Goal: Task Accomplishment & Management: Manage account settings

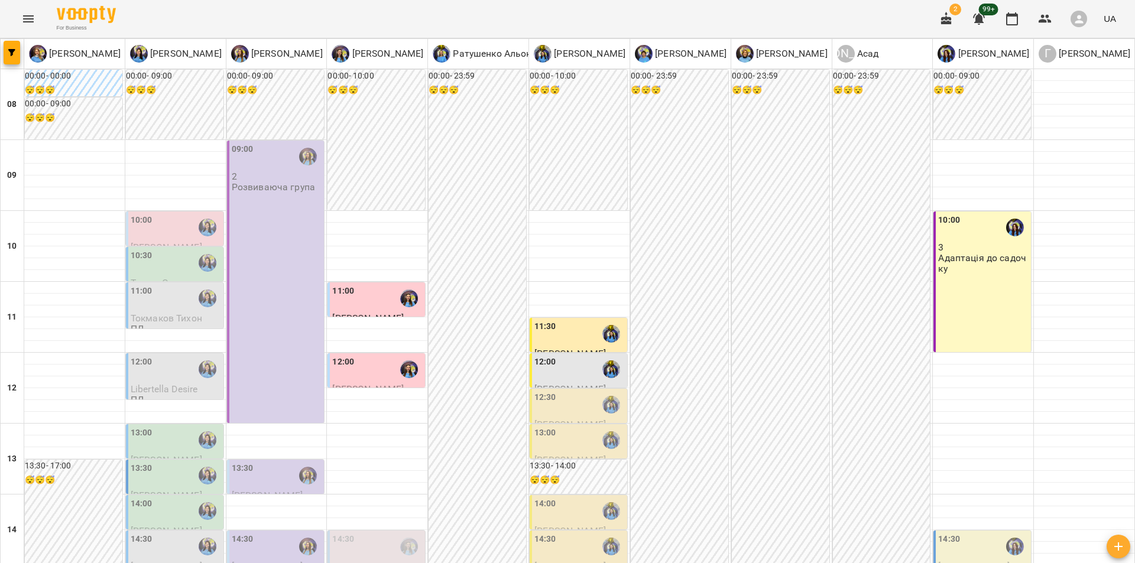
scroll to position [431, 0]
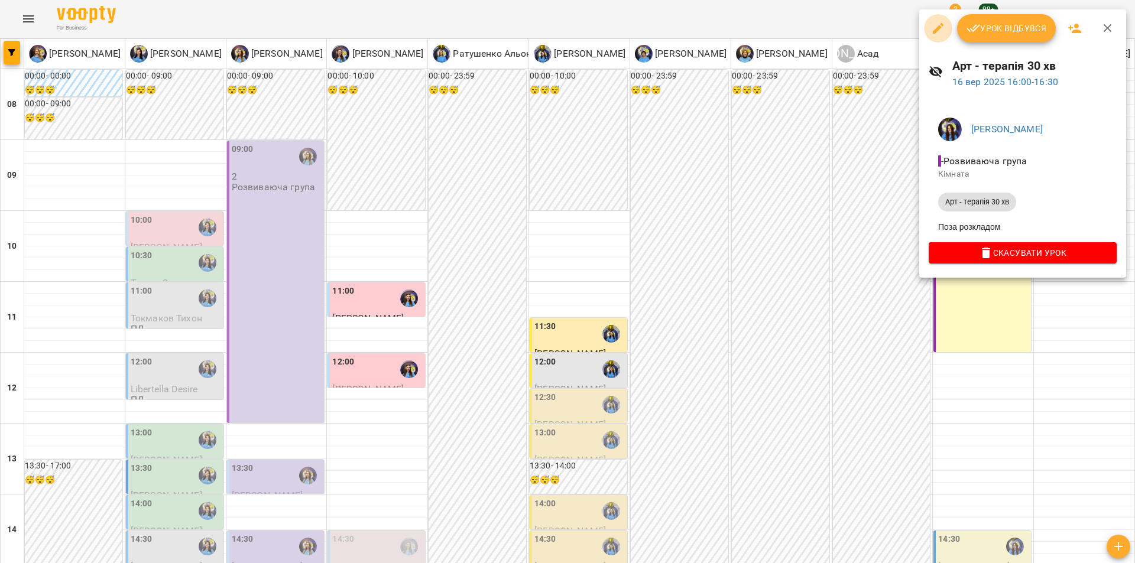
click at [942, 30] on icon "button" at bounding box center [938, 28] width 14 height 14
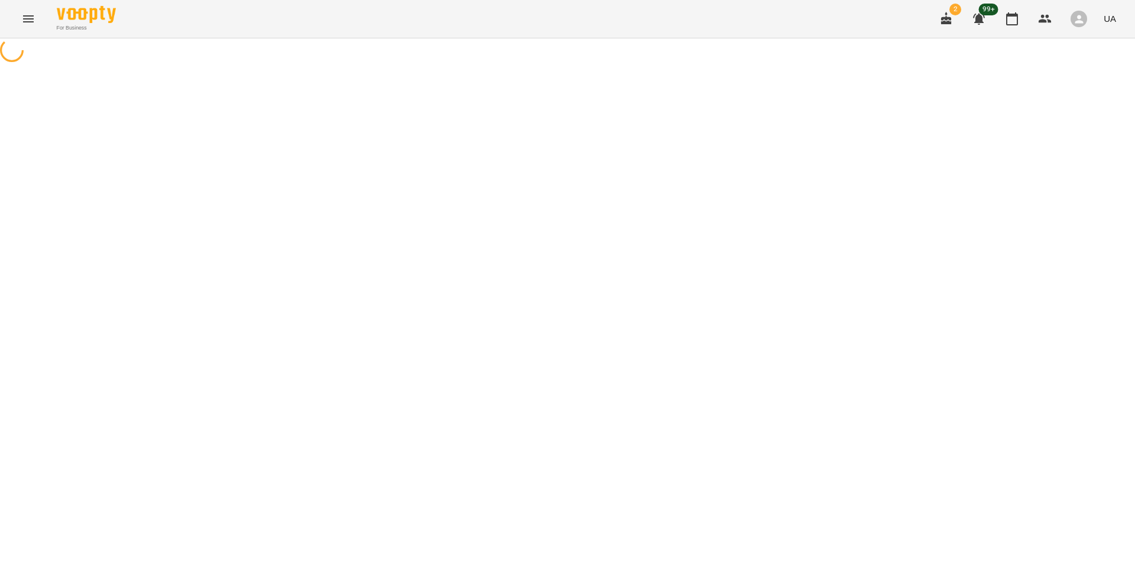
select select "**********"
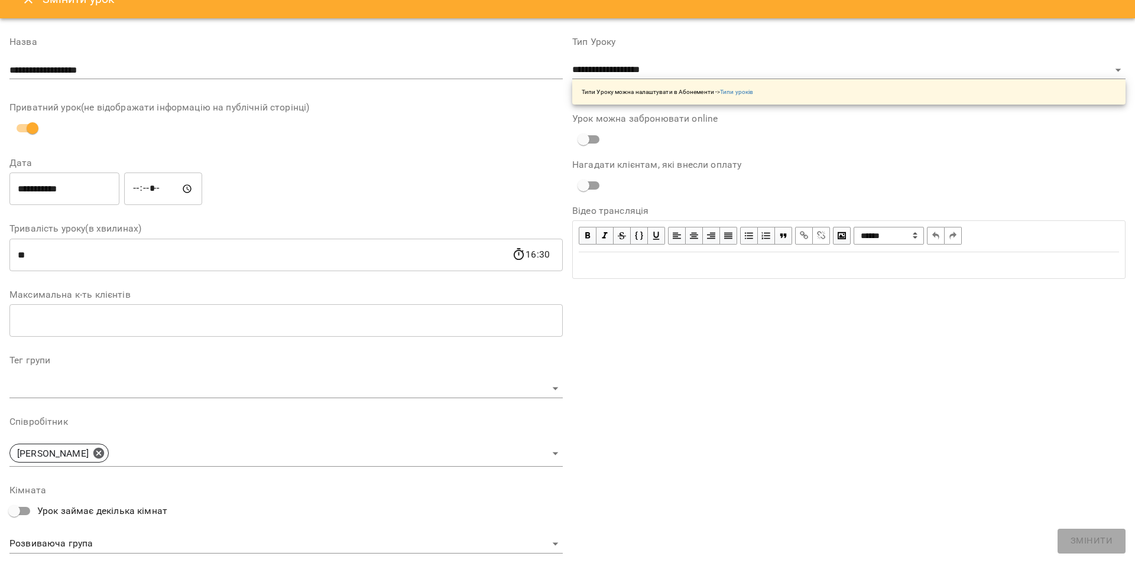
scroll to position [20, 0]
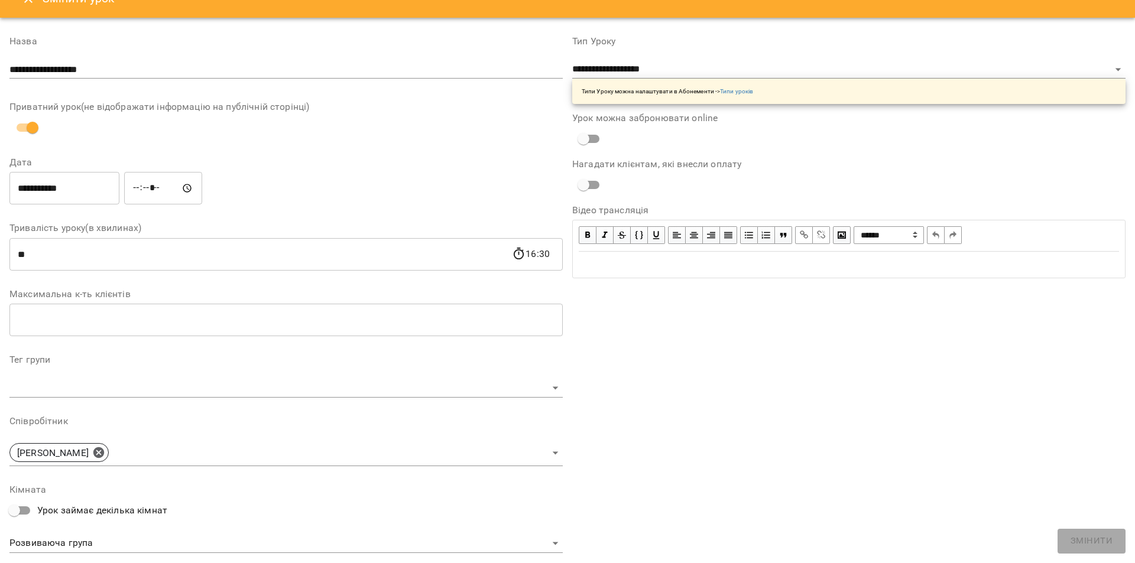
click at [336, 326] on input "number" at bounding box center [285, 320] width 553 height 33
click at [844, 457] on div "**********" at bounding box center [848, 373] width 563 height 702
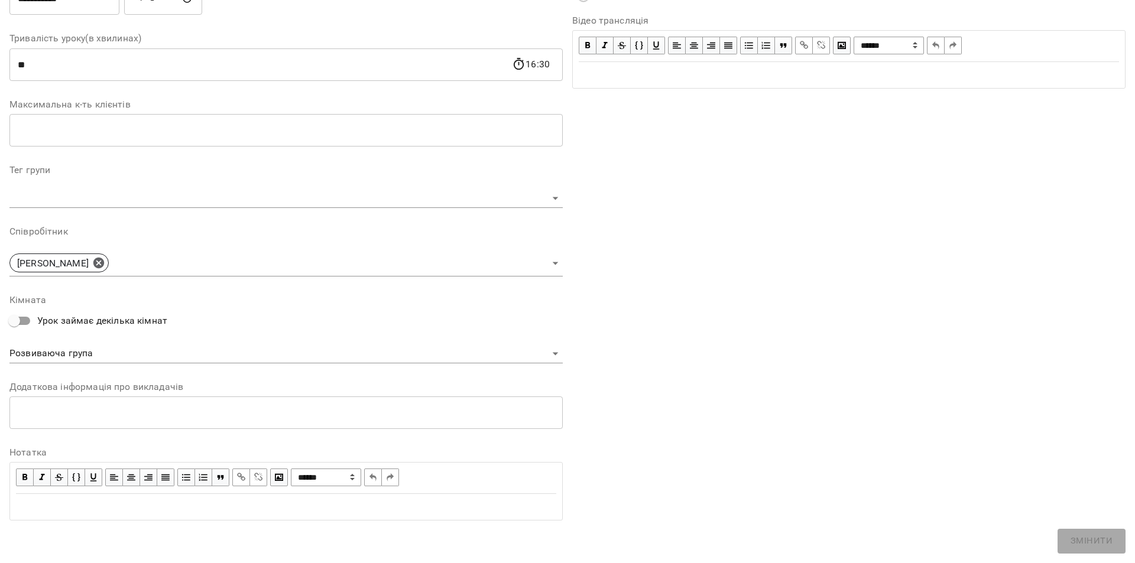
scroll to position [0, 0]
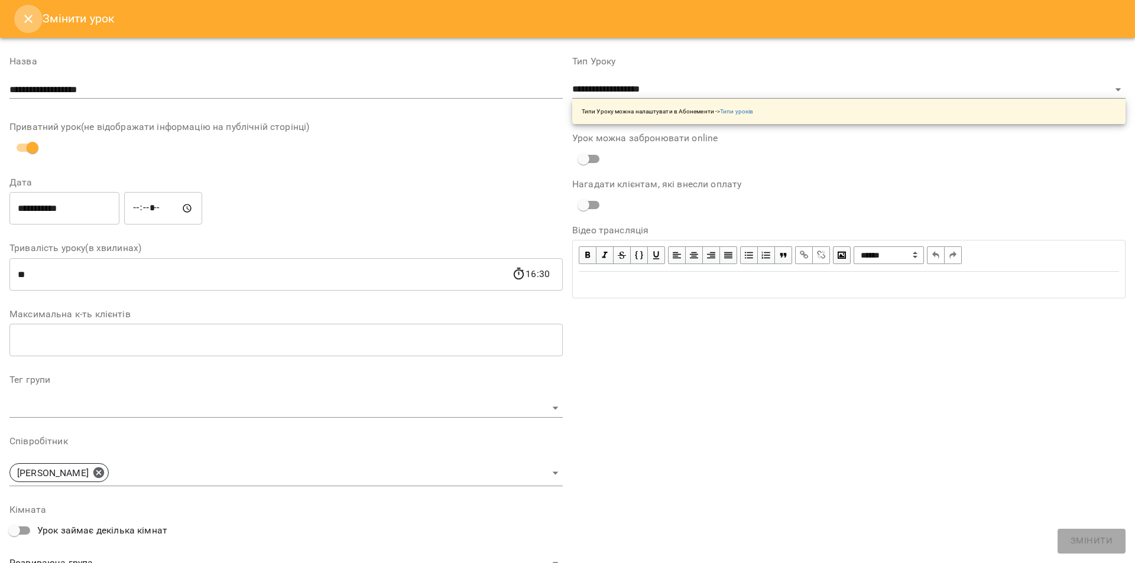
drag, startPoint x: 27, startPoint y: 13, endPoint x: 696, endPoint y: 414, distance: 780.1
click at [28, 15] on icon "Close" at bounding box center [28, 19] width 14 height 14
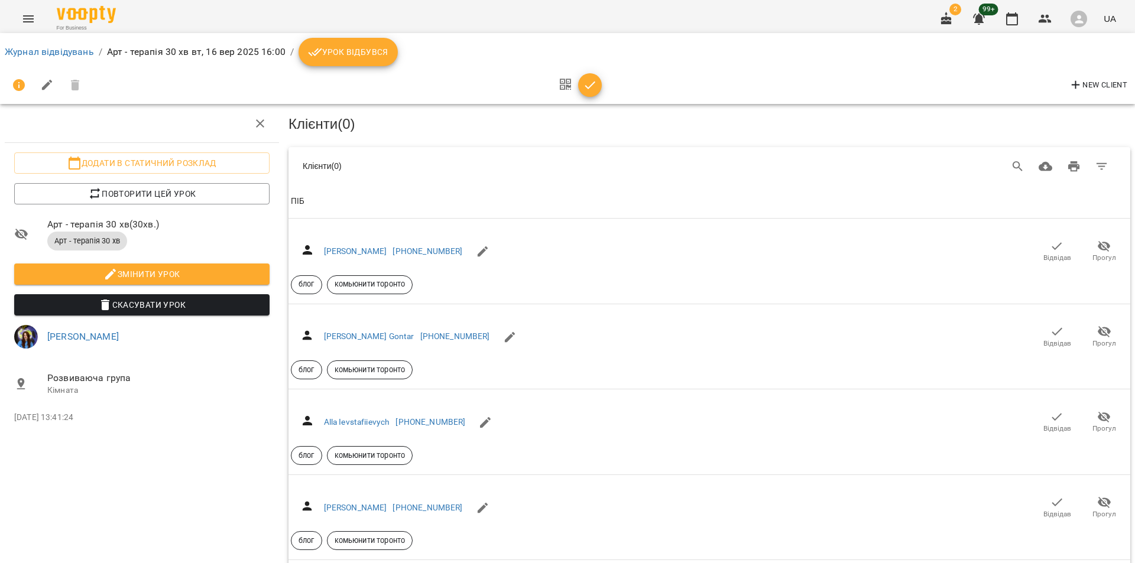
click at [1077, 82] on icon "button" at bounding box center [1075, 85] width 14 height 14
select select "**"
click at [1011, 170] on icon "Search" at bounding box center [1018, 167] width 14 height 14
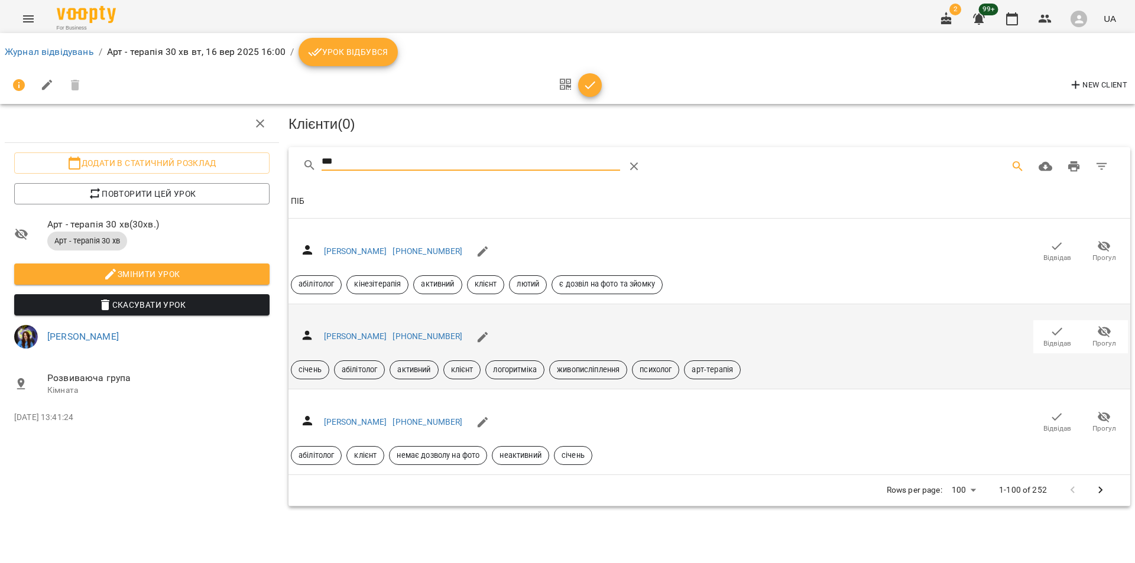
type input "***"
click at [871, 359] on div "січень абілітолог активний клієнт логоритміка живописліплення психолог арт-тера…" at bounding box center [709, 370] width 842 height 24
click at [871, 360] on div "січень абілітолог активний клієнт логоритміка живописліплення психолог арт-тера…" at bounding box center [709, 370] width 842 height 24
click at [514, 321] on div "[PERSON_NAME] [PHONE_NUMBER] Відвідав Прогул січень абілітолог активний клієнт …" at bounding box center [709, 347] width 837 height 66
click at [1038, 329] on button "Відвідав" at bounding box center [1056, 336] width 47 height 33
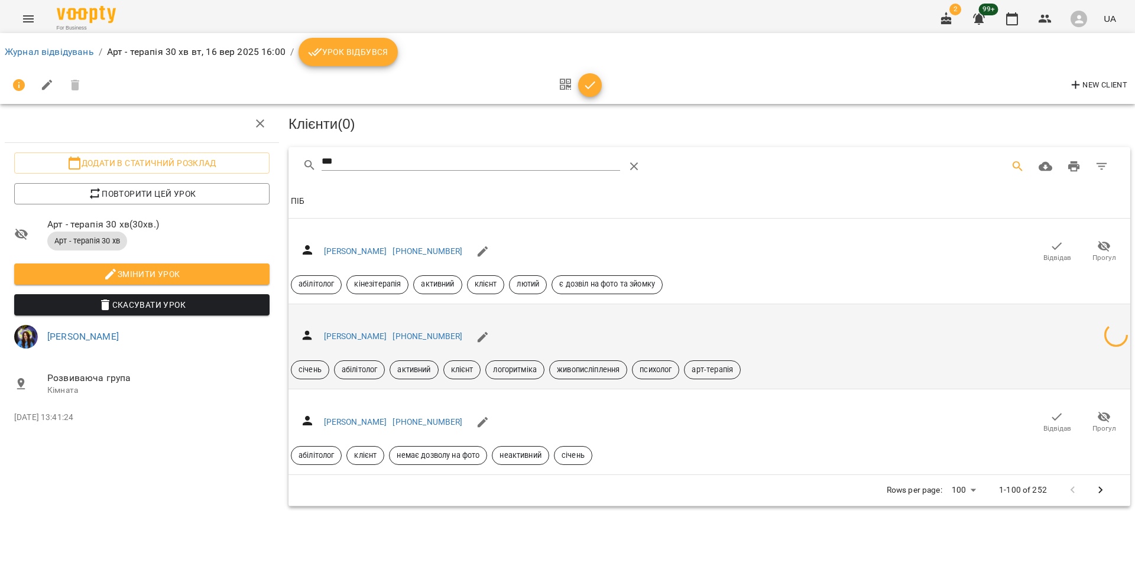
click at [1048, 331] on div "[PERSON_NAME] [PHONE_NUMBER] січень абілітолог активний клієнт логоритміка живо…" at bounding box center [709, 347] width 837 height 66
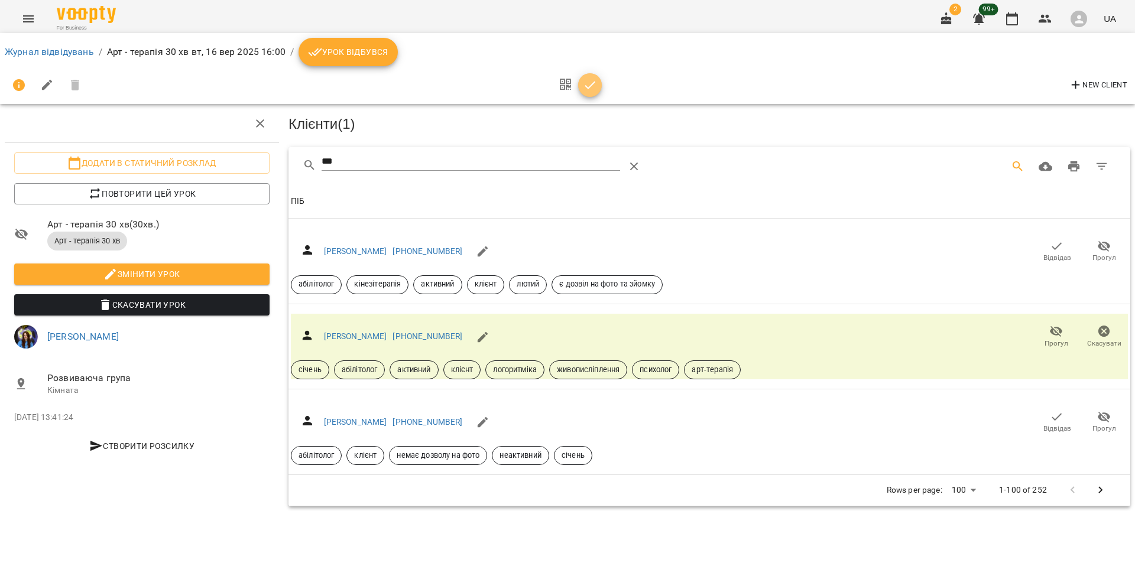
click at [578, 87] on span "button" at bounding box center [590, 85] width 24 height 14
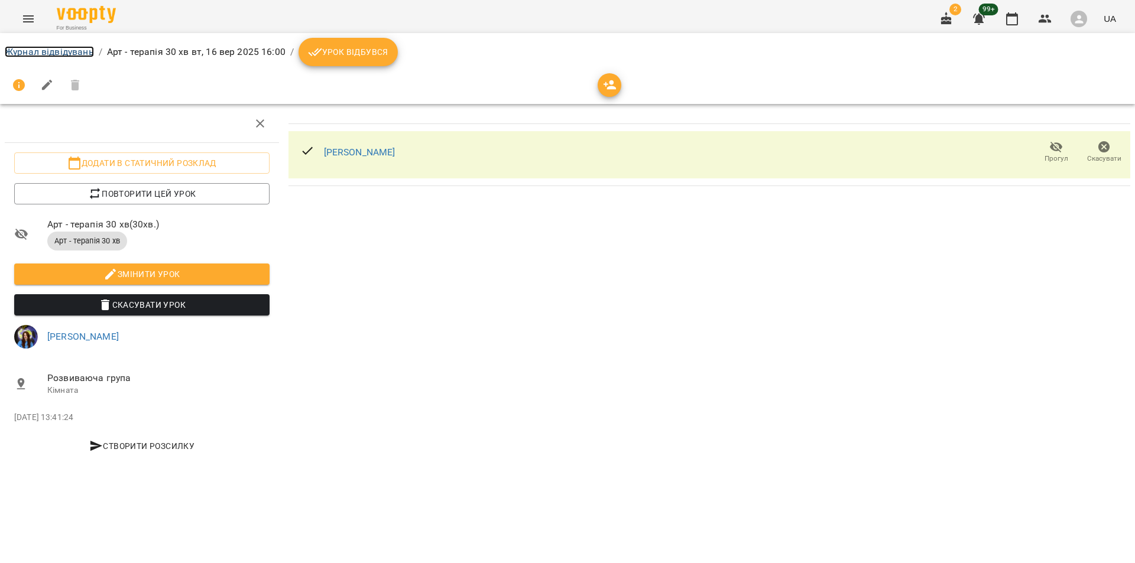
click at [63, 50] on link "Журнал відвідувань" at bounding box center [49, 51] width 89 height 11
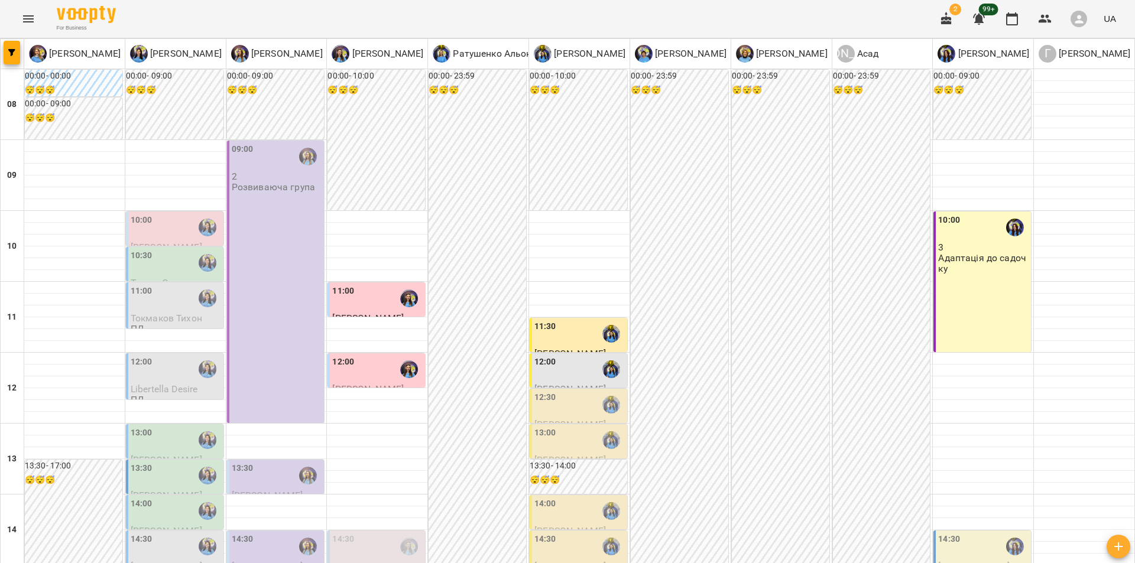
scroll to position [345, 0]
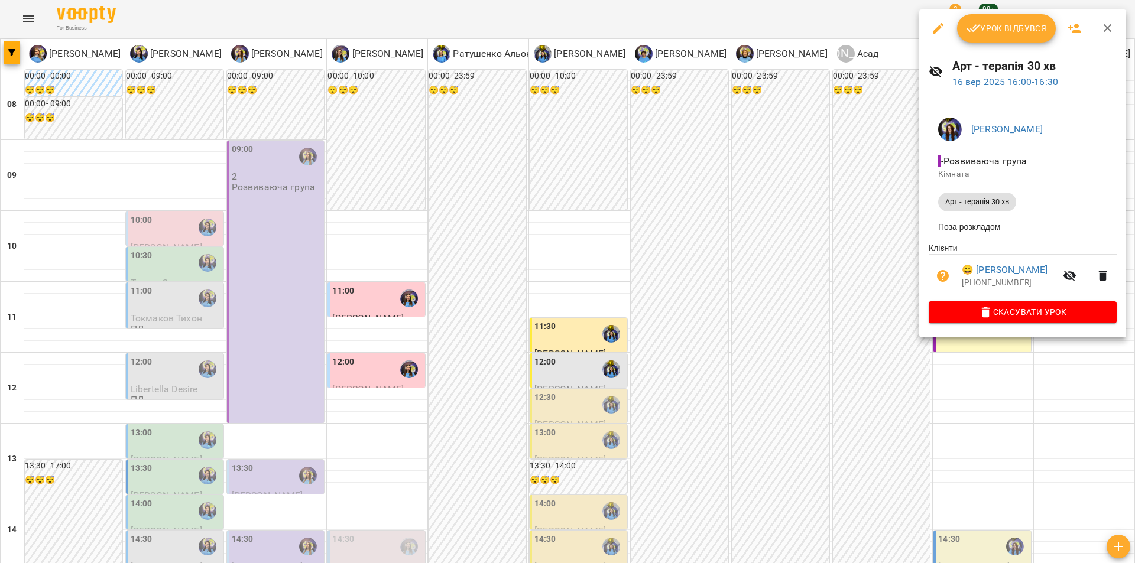
click at [815, 341] on div at bounding box center [567, 281] width 1135 height 563
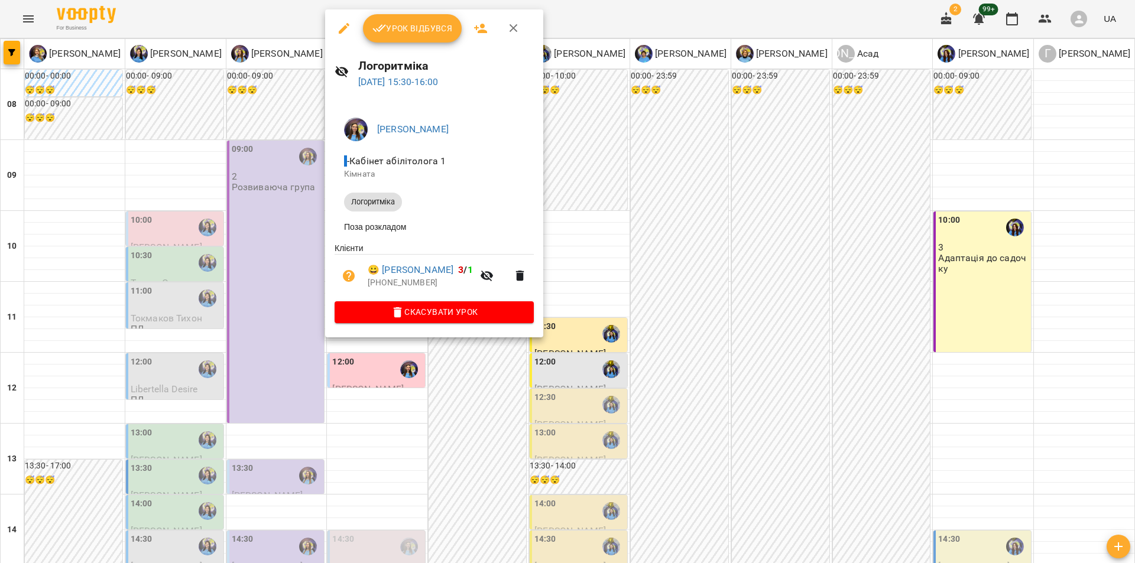
click at [294, 261] on div at bounding box center [567, 281] width 1135 height 563
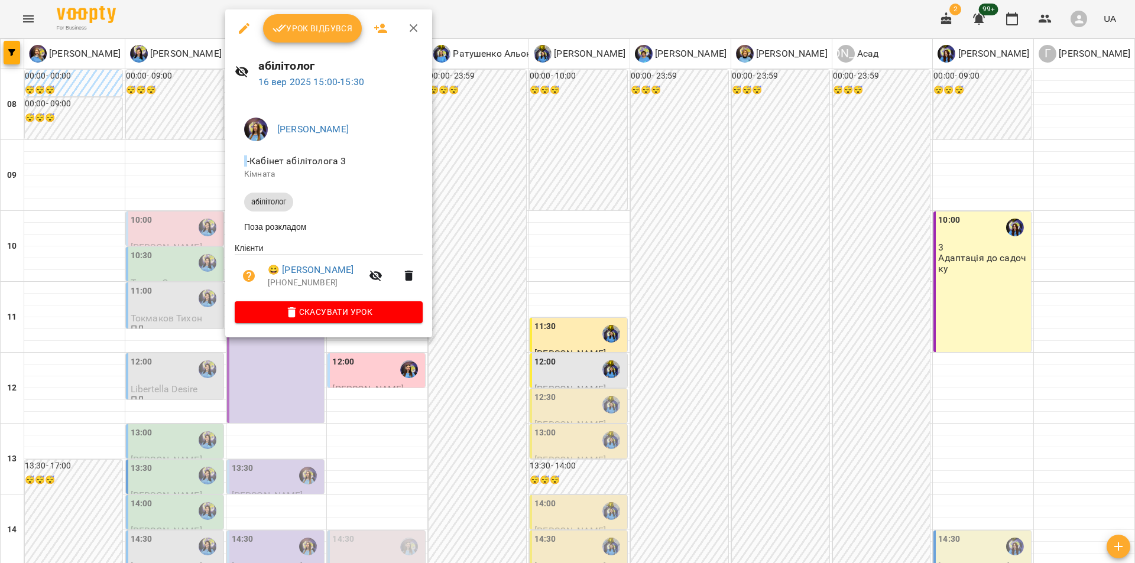
click at [183, 217] on div at bounding box center [567, 281] width 1135 height 563
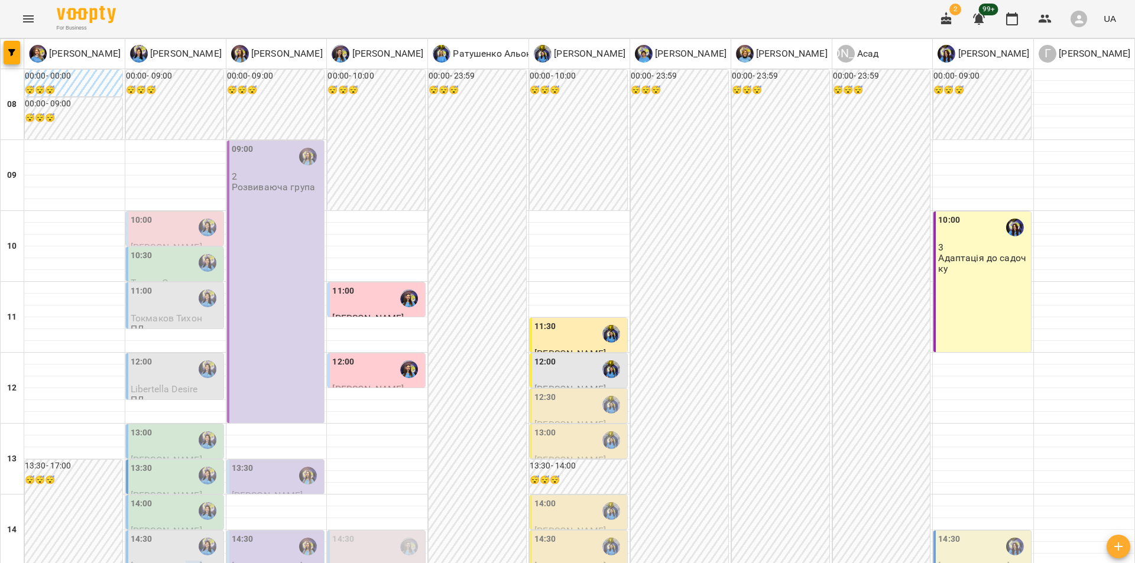
click at [183, 561] on span "[PERSON_NAME]" at bounding box center [167, 566] width 72 height 11
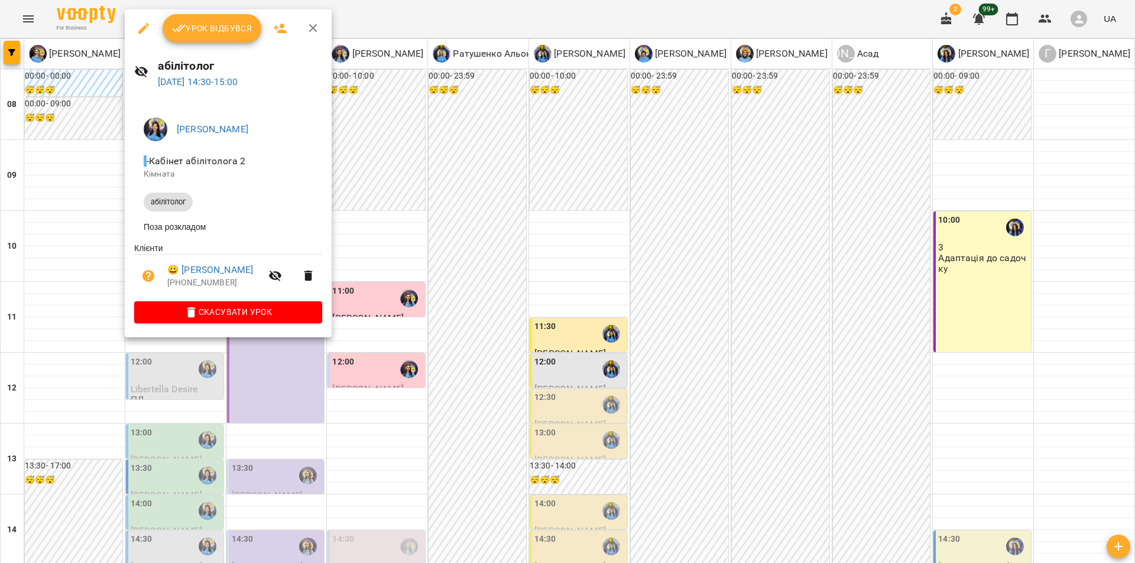
click at [387, 272] on div at bounding box center [567, 281] width 1135 height 563
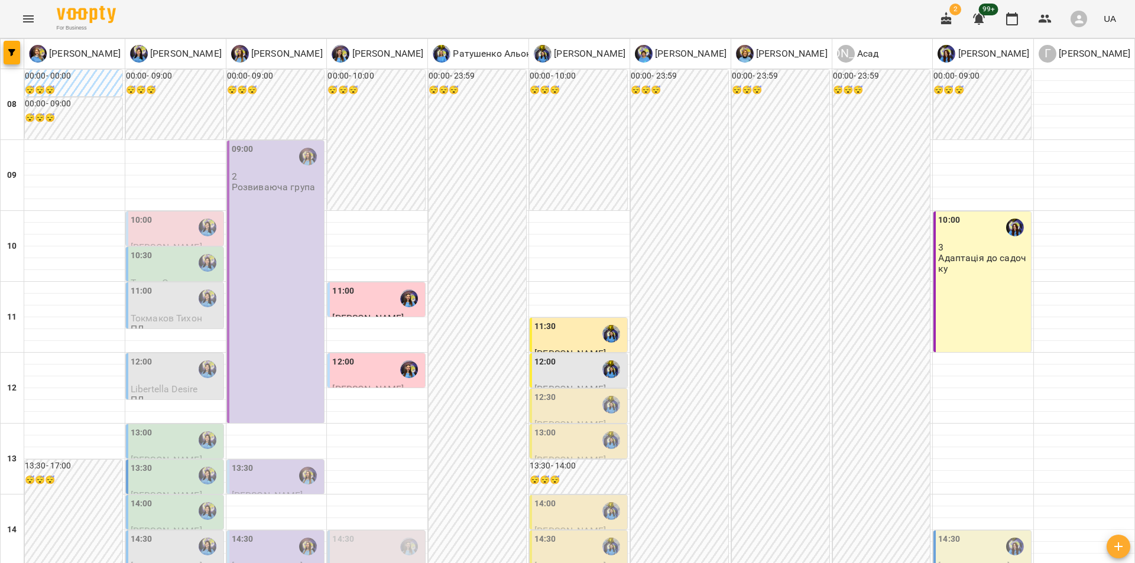
click at [873, 239] on div "00:00 - 23:59 😴😴😴" at bounding box center [882, 530] width 98 height 921
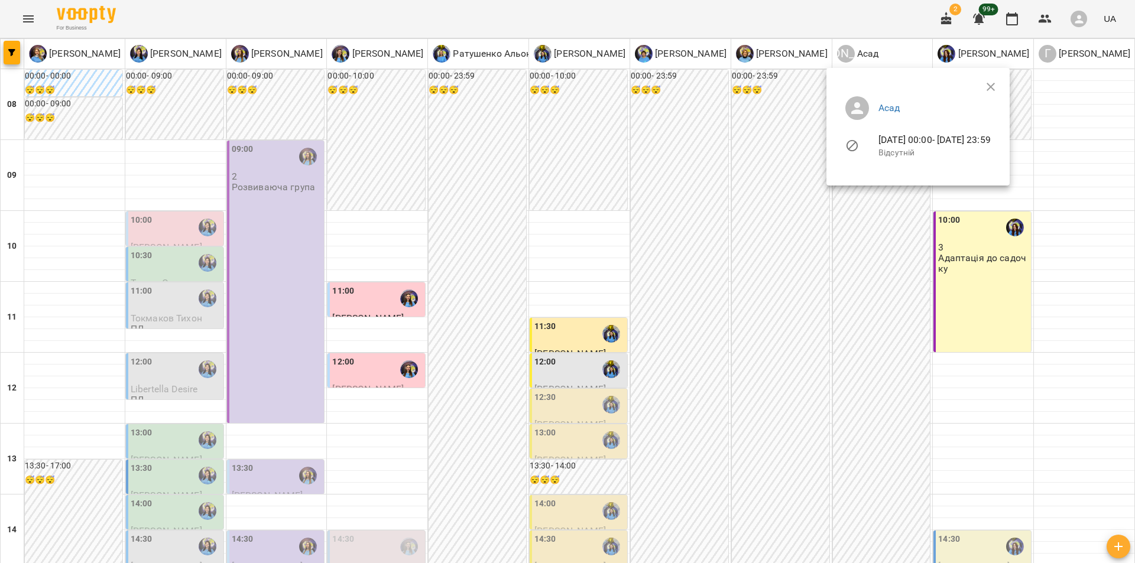
click at [959, 23] on div at bounding box center [567, 281] width 1135 height 563
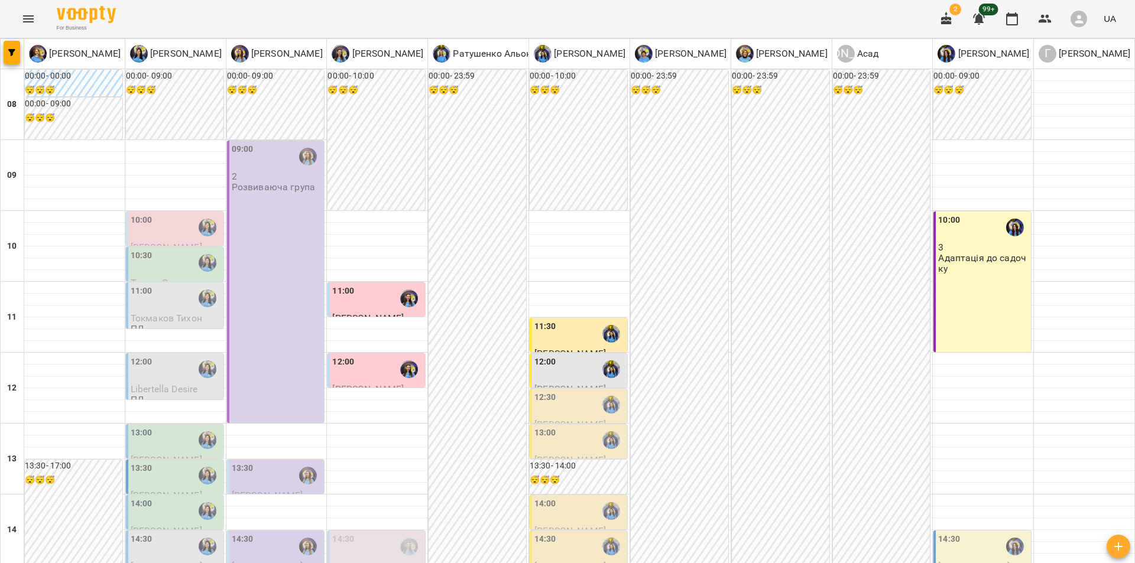
click at [935, 9] on span "2" at bounding box center [946, 19] width 28 height 28
click at [944, 21] on button "button" at bounding box center [946, 19] width 28 height 28
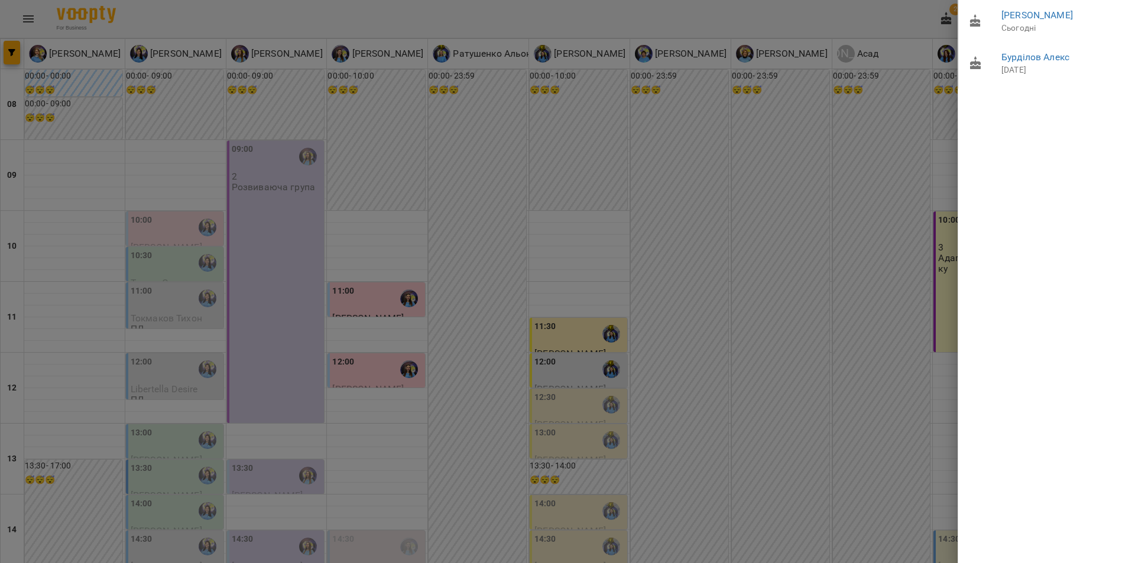
click at [876, 34] on div at bounding box center [567, 281] width 1135 height 563
